Goal: Check status: Check status

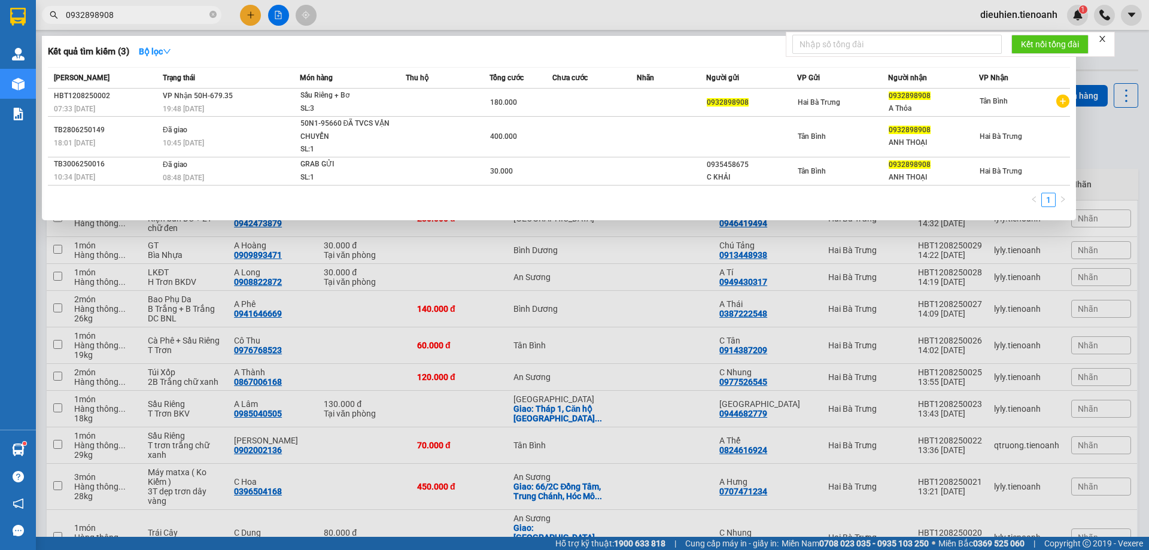
click at [129, 12] on input "0932898908" at bounding box center [136, 14] width 141 height 13
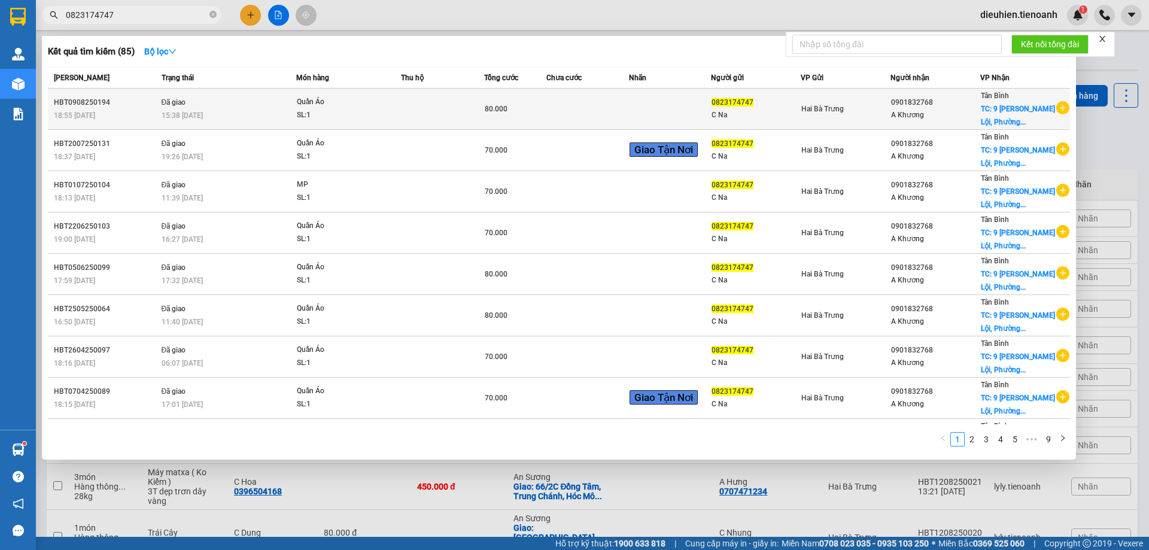
type input "0823174747"
click at [371, 112] on div "SL: 1" at bounding box center [342, 115] width 90 height 13
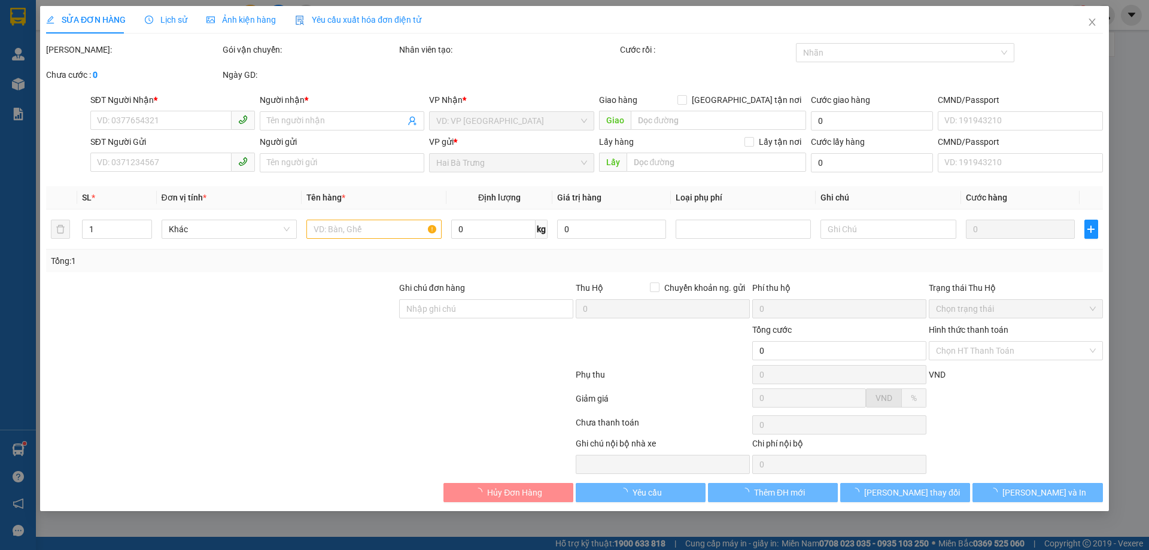
type input "0901832768"
type input "A Khương"
checkbox input "true"
type input "[STREET_ADDRESS][PERSON_NAME] Nam"
type input "40.000"
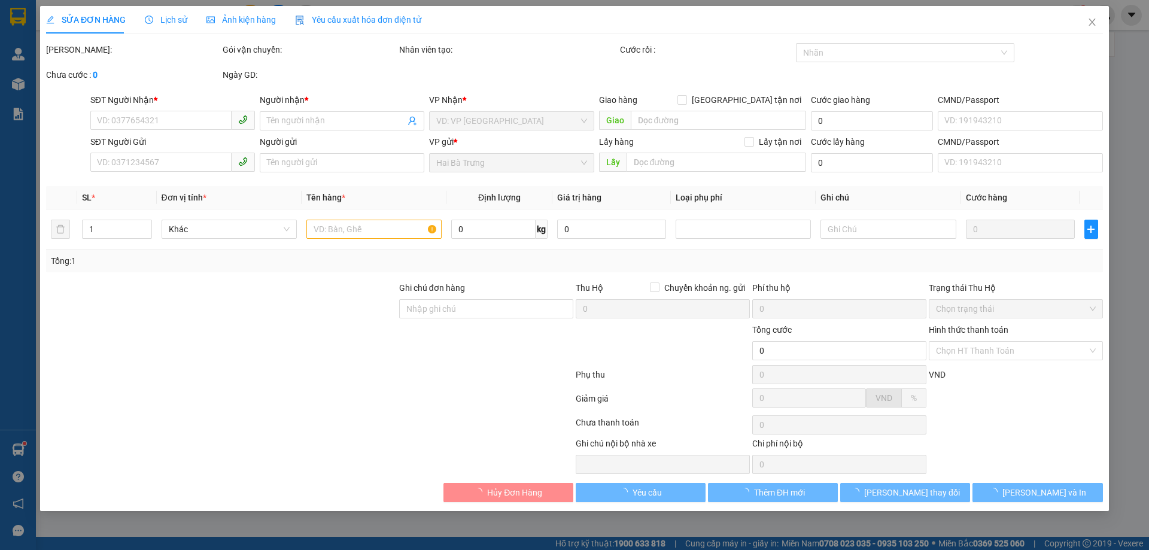
type input "0823174747"
type input "C Na"
type input "241864351"
type input "80.000"
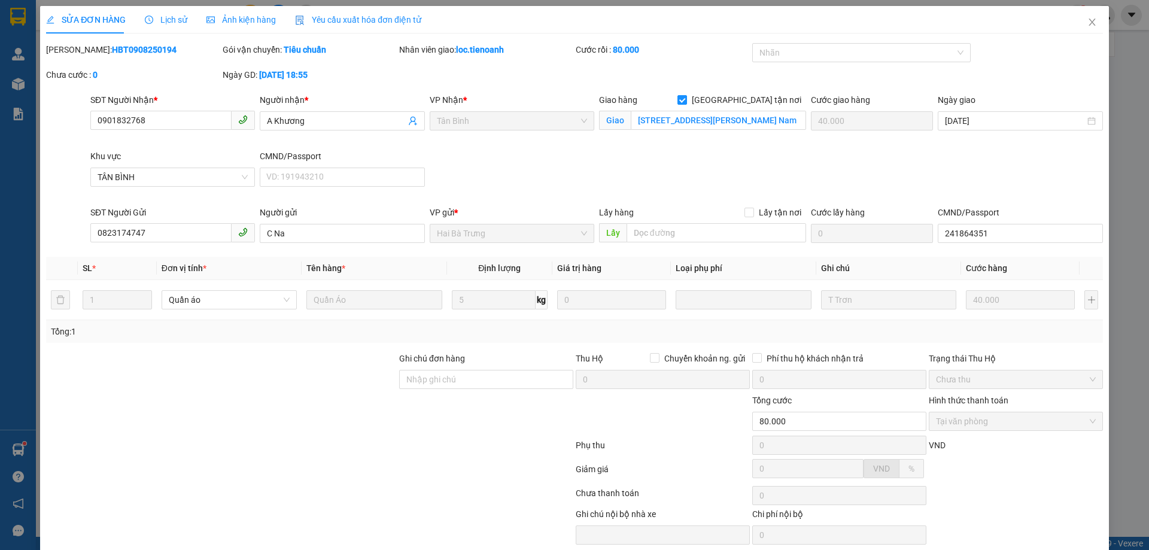
click at [164, 21] on span "Lịch sử" at bounding box center [166, 20] width 43 height 10
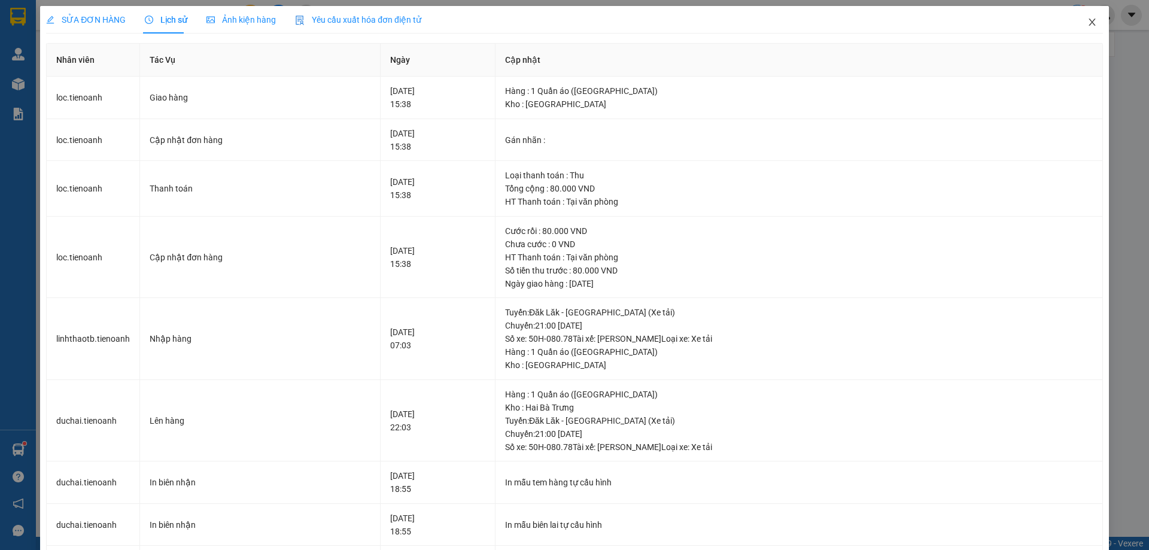
click at [1088, 20] on icon "close" at bounding box center [1093, 22] width 10 height 10
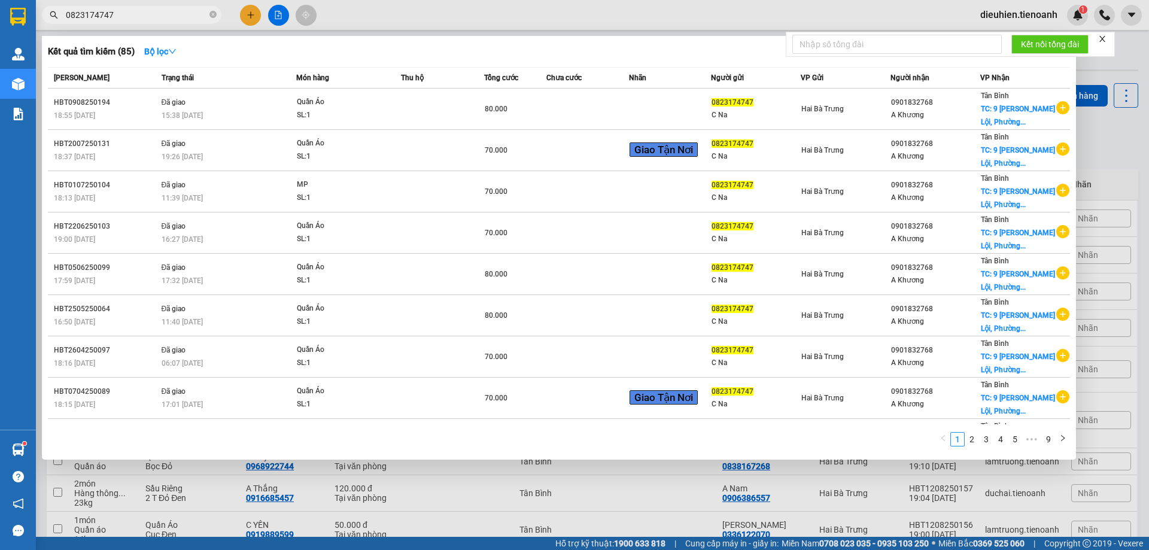
click at [156, 14] on input "0823174747" at bounding box center [136, 14] width 141 height 13
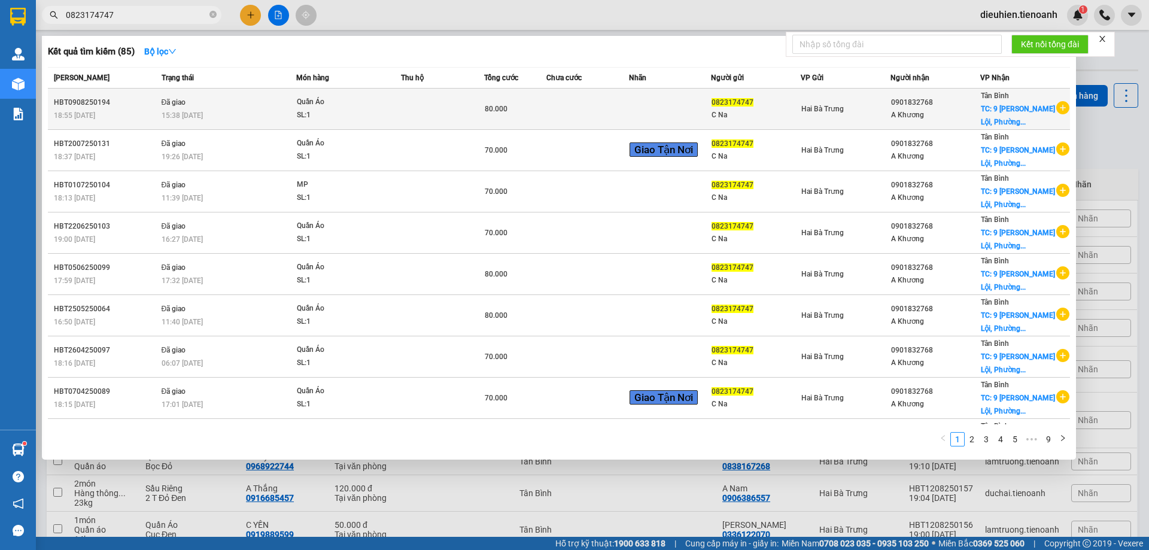
click at [754, 110] on div "C Na" at bounding box center [756, 115] width 89 height 13
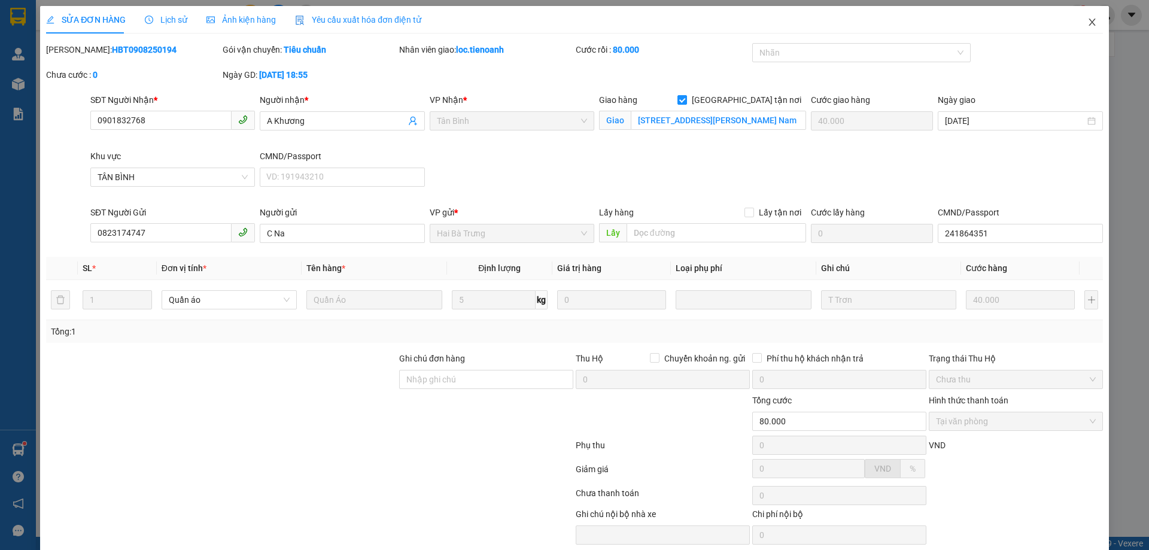
click at [1089, 21] on icon "close" at bounding box center [1092, 22] width 7 height 7
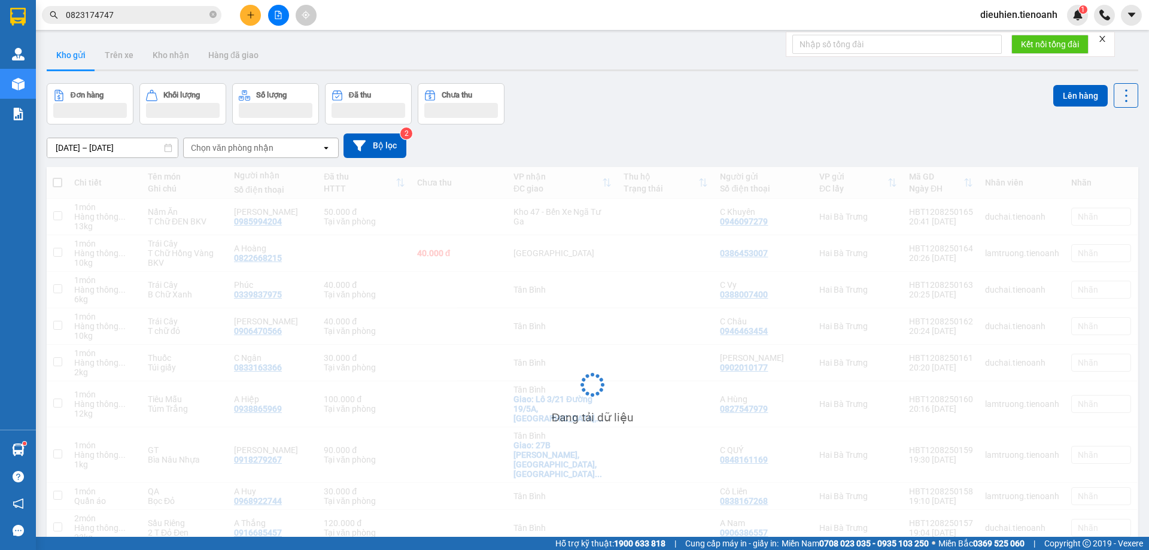
click at [151, 5] on div "Kết quả tìm kiếm ( 85 ) Bộ lọc Mã ĐH Trạng thái Món hàng Thu hộ Tổng cước Chưa …" at bounding box center [116, 15] width 233 height 21
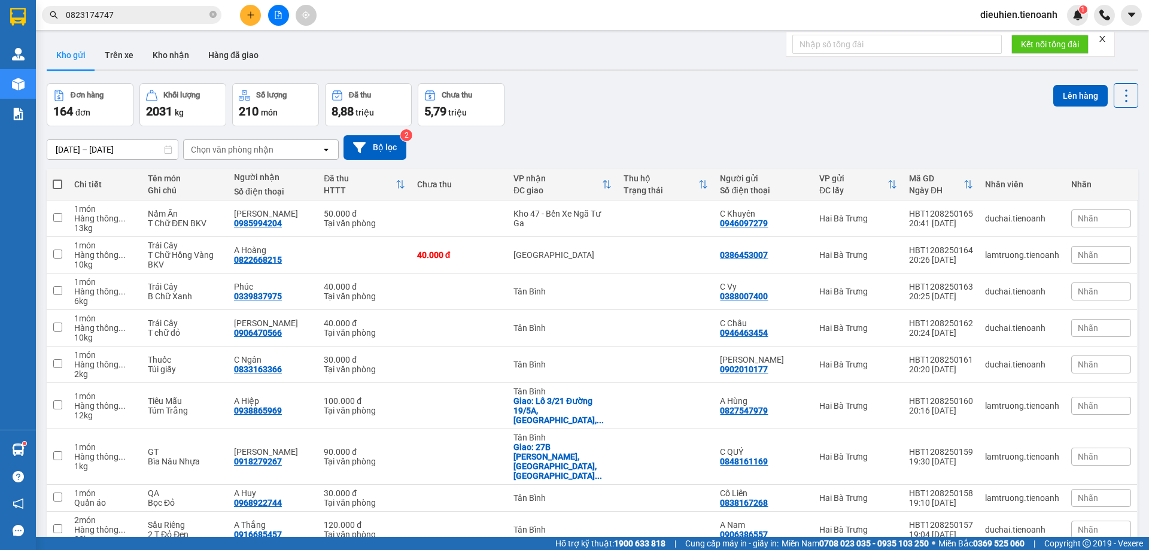
click at [148, 14] on input "0823174747" at bounding box center [136, 14] width 141 height 13
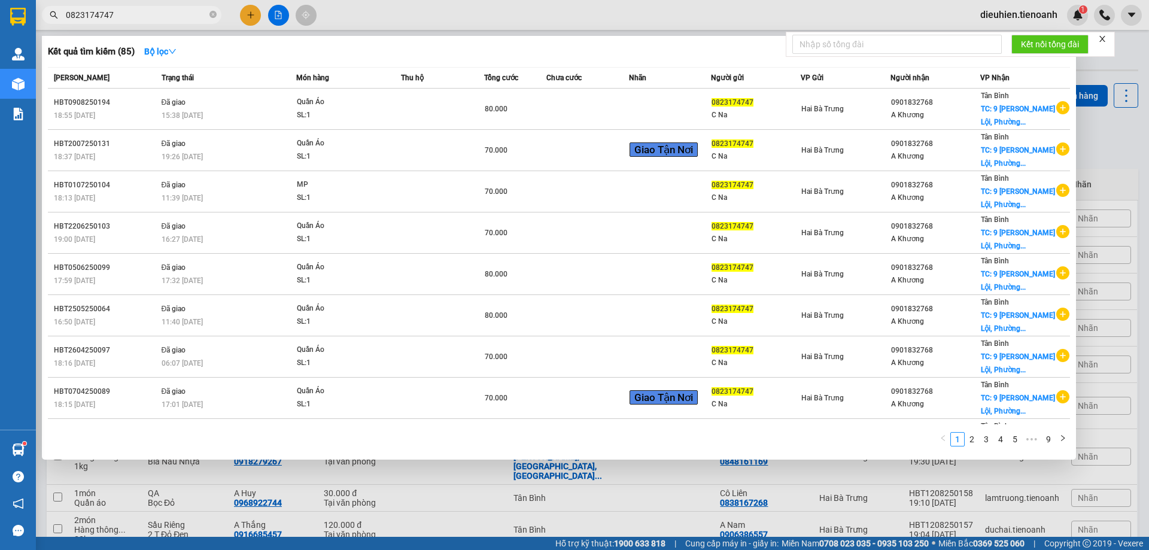
click at [148, 14] on input "0823174747" at bounding box center [136, 14] width 141 height 13
paste input "65226462"
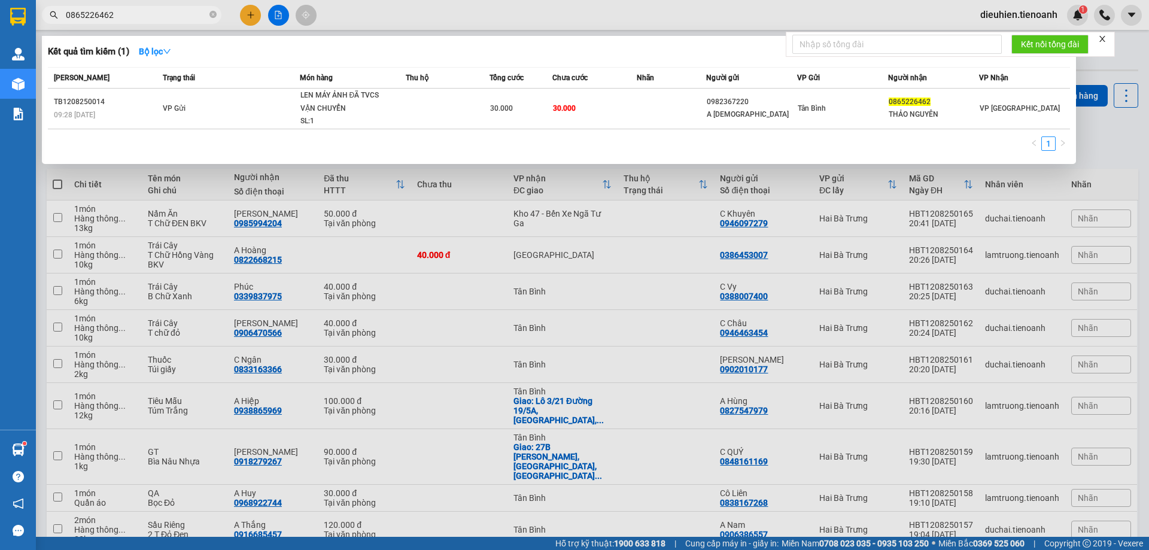
type input "0865226462"
